Goal: Register for event/course

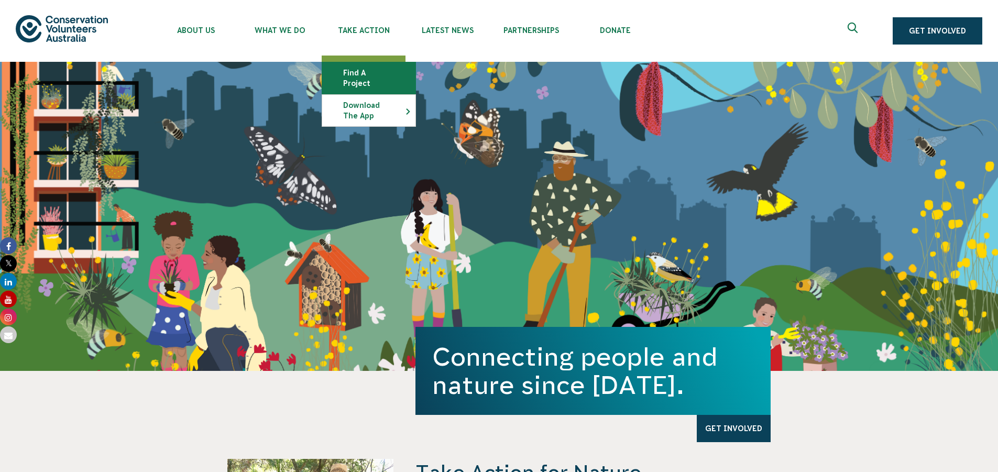
click at [369, 75] on link "Find a project" at bounding box center [368, 77] width 93 height 31
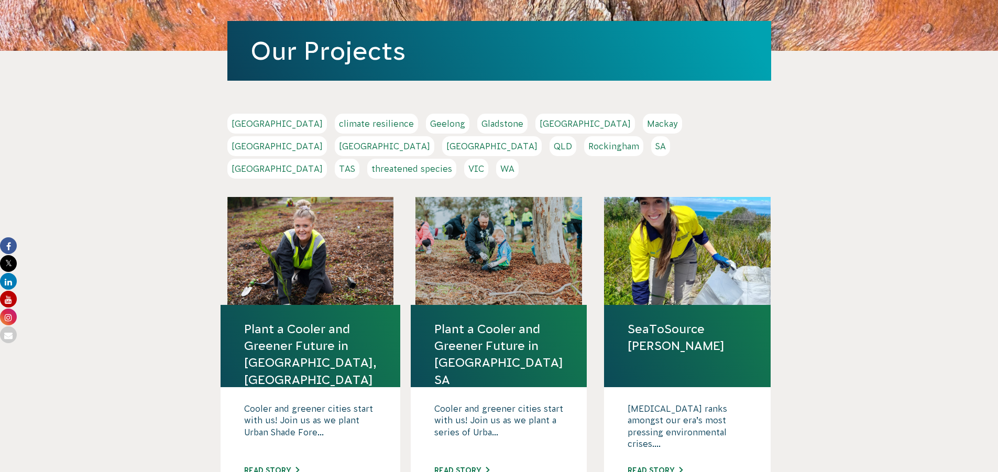
scroll to position [148, 0]
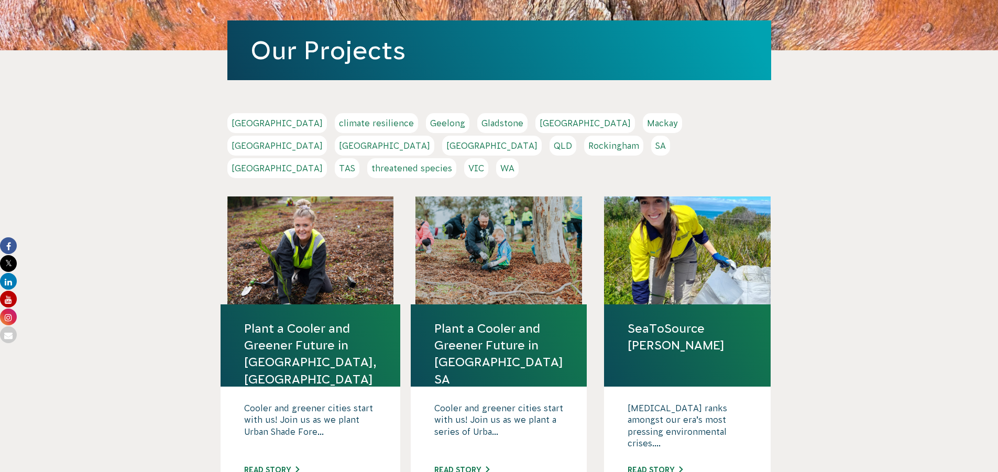
click at [488, 158] on link "VIC" at bounding box center [476, 168] width 24 height 20
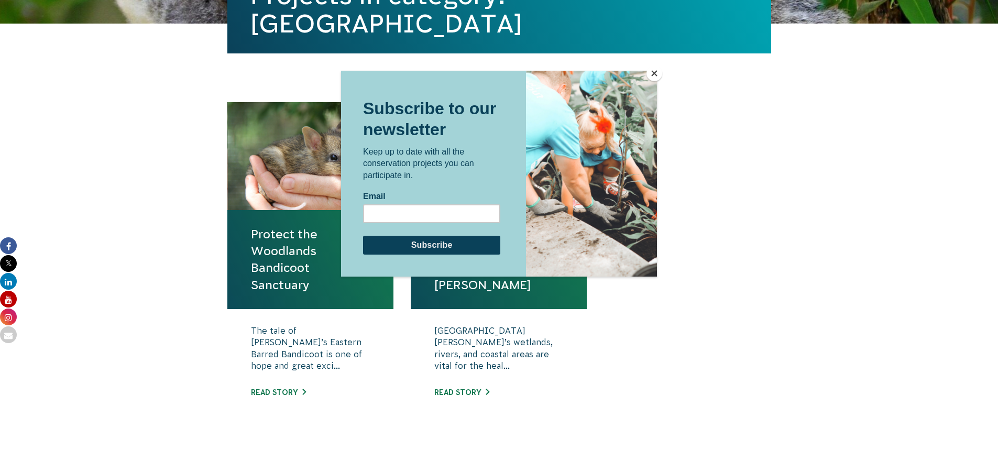
scroll to position [301, 0]
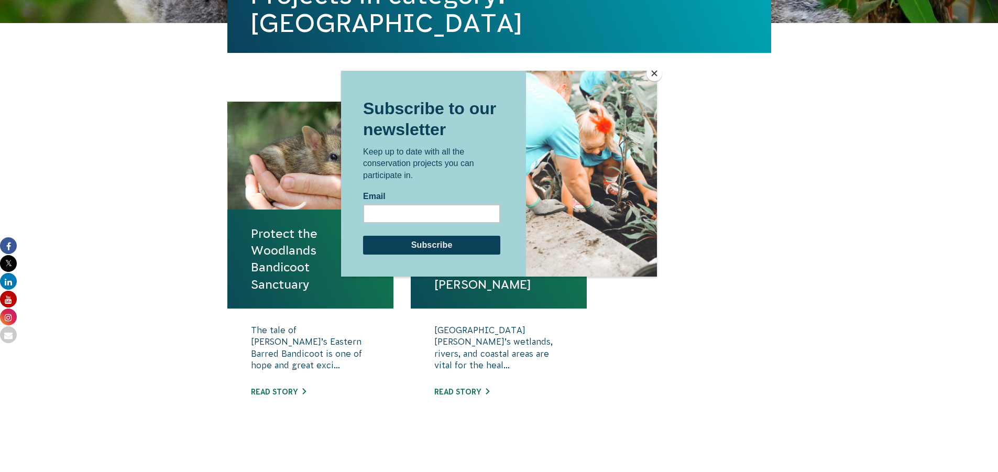
click at [658, 77] on button "Close" at bounding box center [655, 74] width 16 height 16
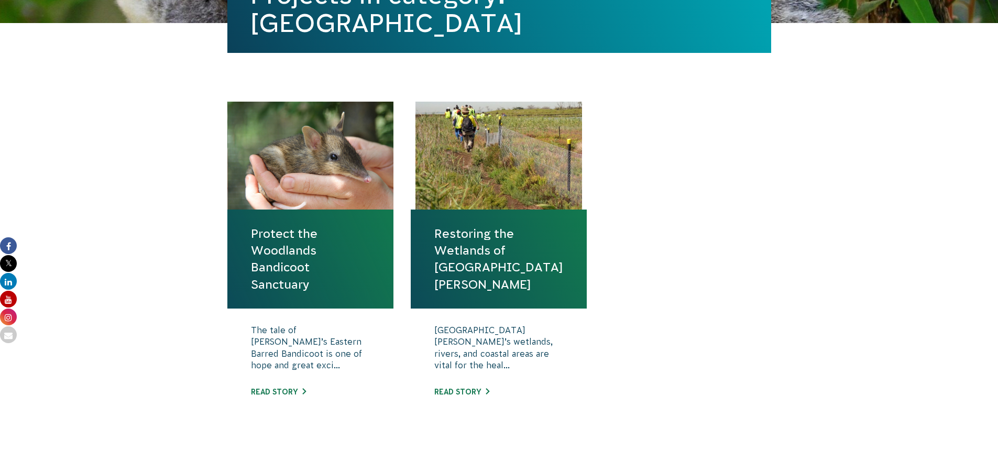
click at [464, 259] on link "Restoring the Wetlands of Port Phillip Bay" at bounding box center [498, 259] width 129 height 68
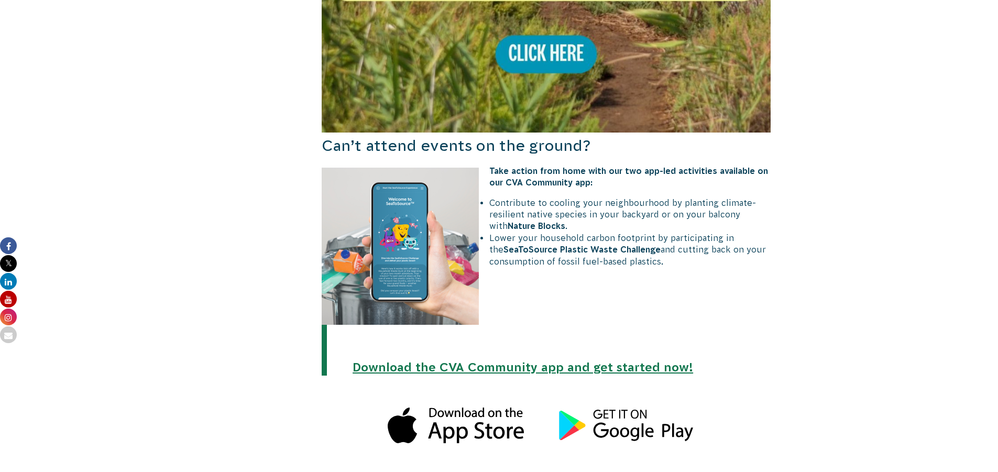
scroll to position [996, 0]
